Goal: Communication & Community: Answer question/provide support

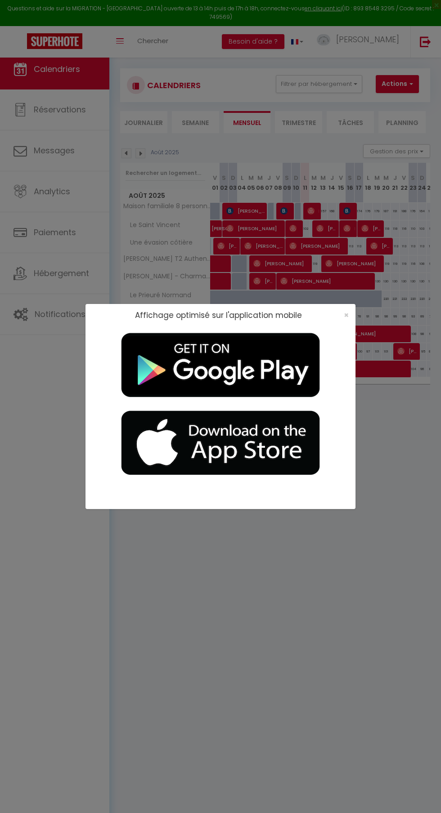
select select
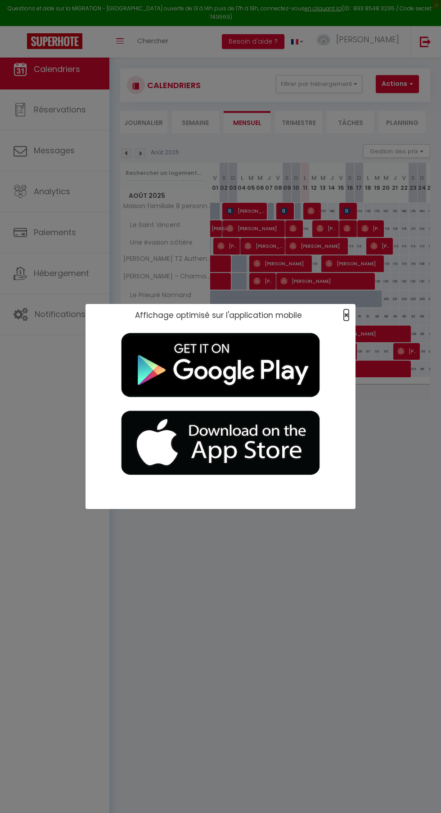
click at [346, 315] on span "×" at bounding box center [346, 314] width 5 height 11
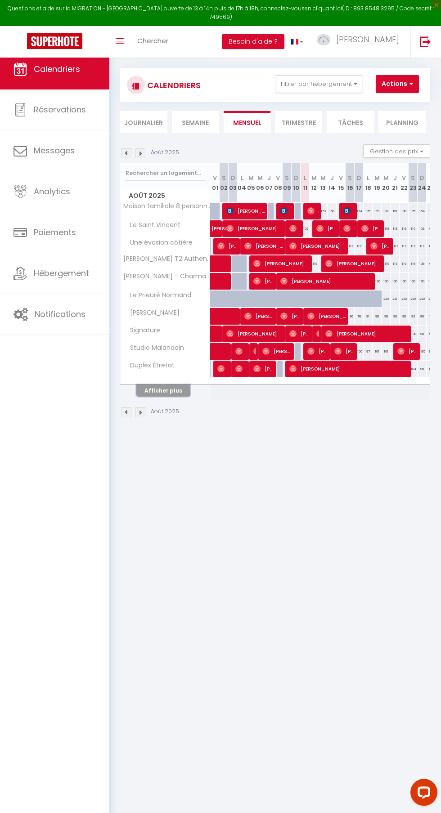
click at [186, 395] on button "Afficher plus" at bounding box center [163, 390] width 54 height 12
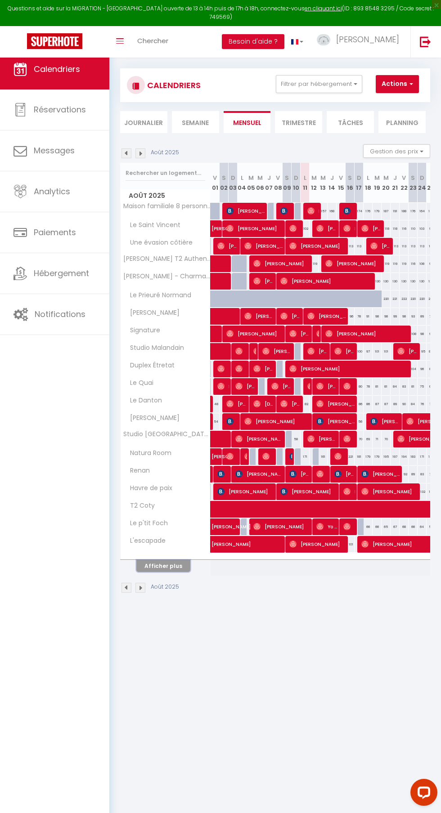
click at [175, 560] on button "Afficher plus" at bounding box center [163, 566] width 54 height 12
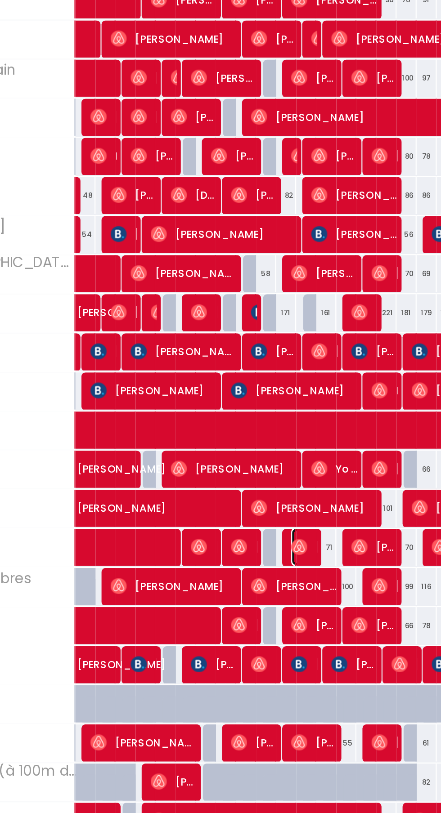
click at [313, 562] on img at bounding box center [310, 561] width 7 height 7
select select "OK"
select select "1"
select select "0"
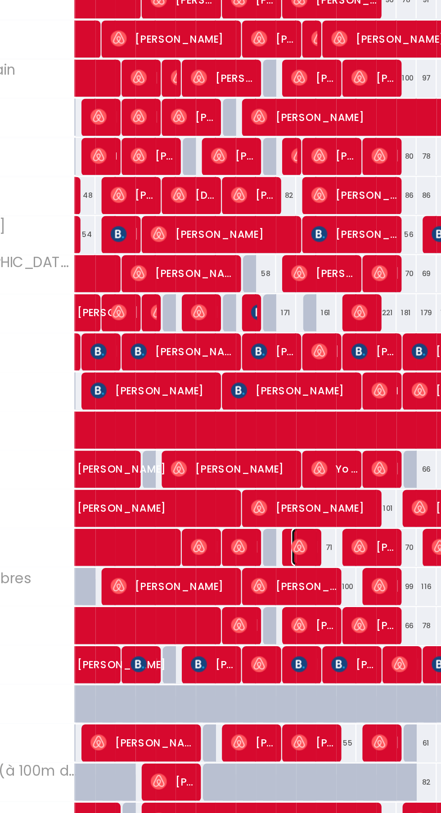
select select "1"
select select
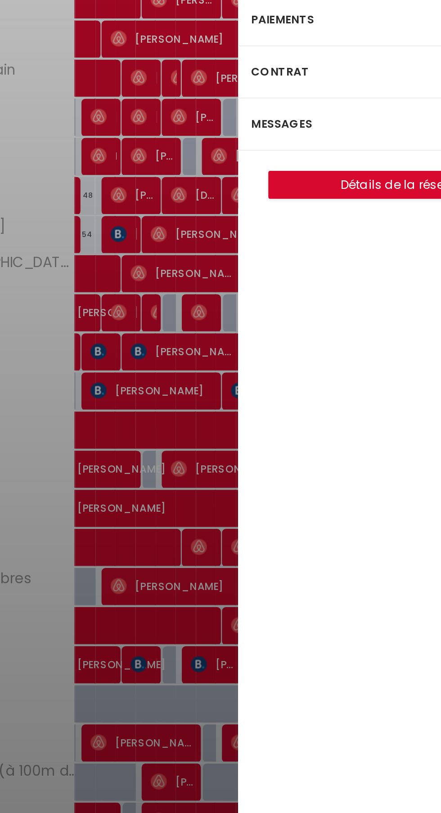
select select "41985"
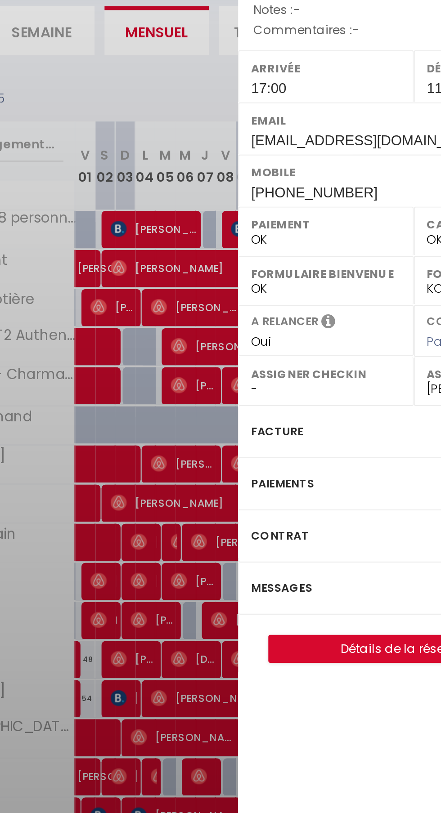
click at [320, 373] on div "Messages" at bounding box center [361, 372] width 157 height 23
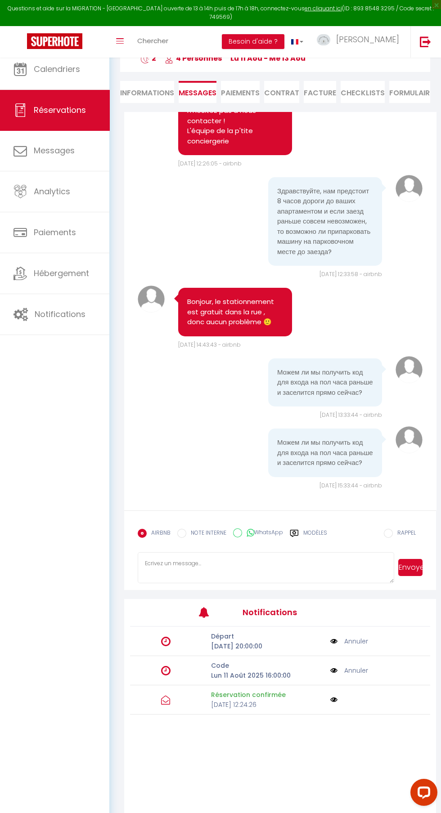
scroll to position [47, 0]
click at [356, 675] on link "Annuler" at bounding box center [356, 670] width 24 height 10
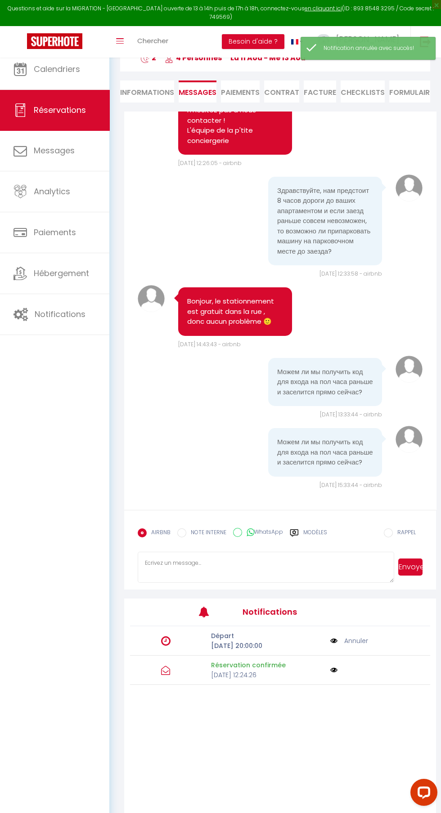
click at [309, 544] on label "Modèles" at bounding box center [315, 536] width 24 height 16
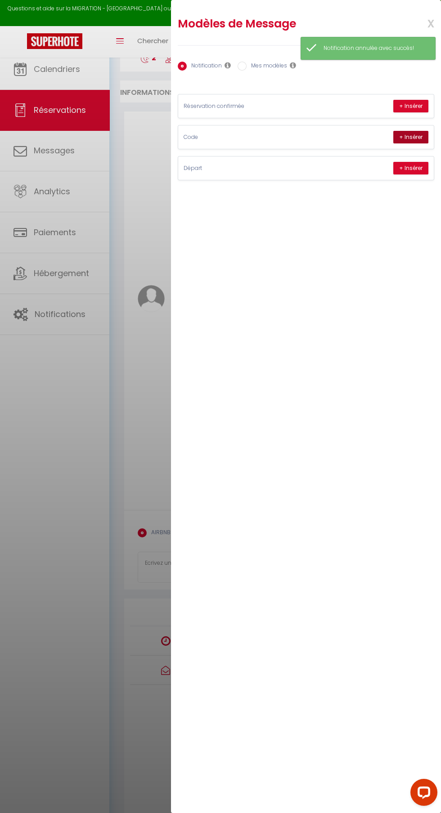
click at [411, 134] on button "+ Insérer" at bounding box center [410, 137] width 35 height 13
type textarea "Bonjour Zoia , voici le code de la boîte à clés : 3419 Nous vous souhaitons un …"
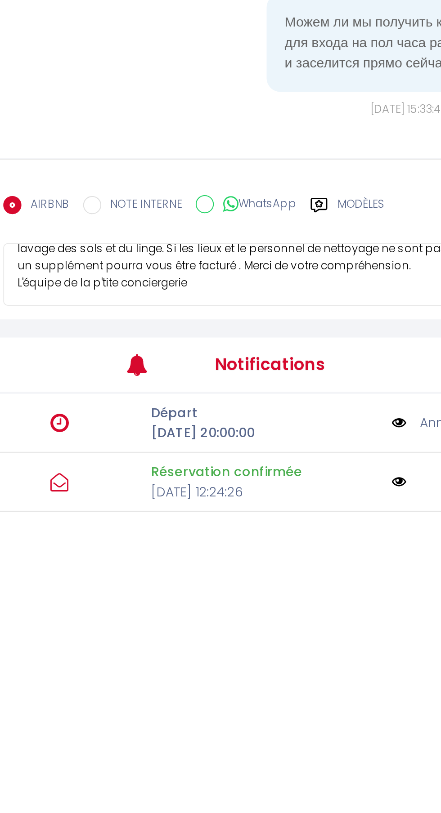
scroll to position [116, 0]
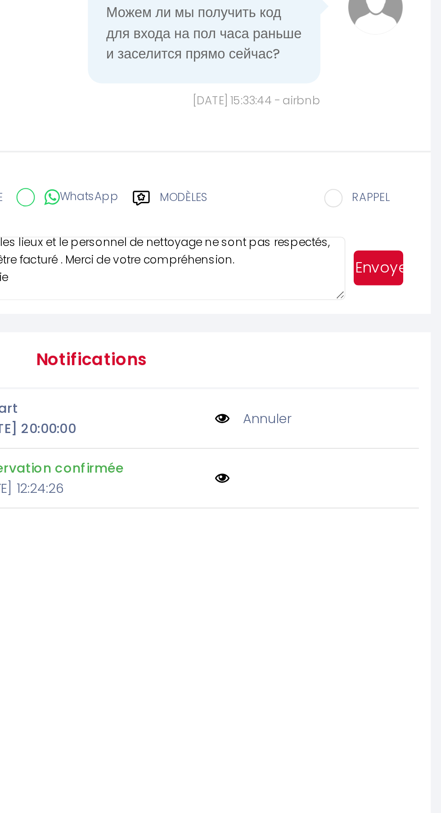
click at [405, 507] on button "Envoyer" at bounding box center [410, 498] width 24 height 17
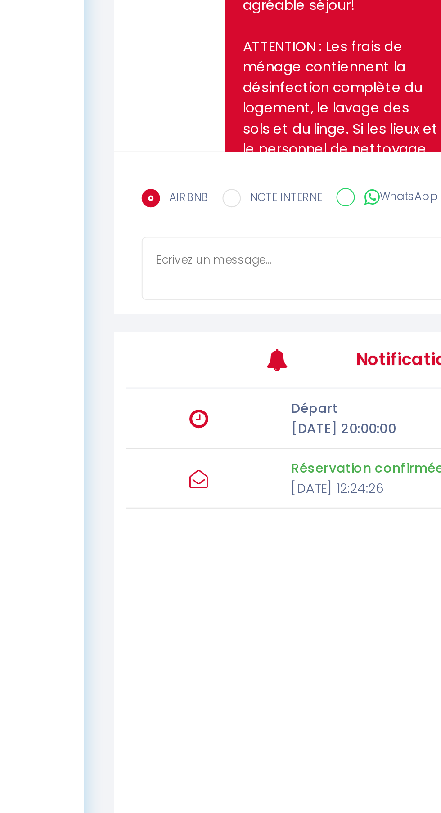
scroll to position [773, 0]
